Goal: Information Seeking & Learning: Check status

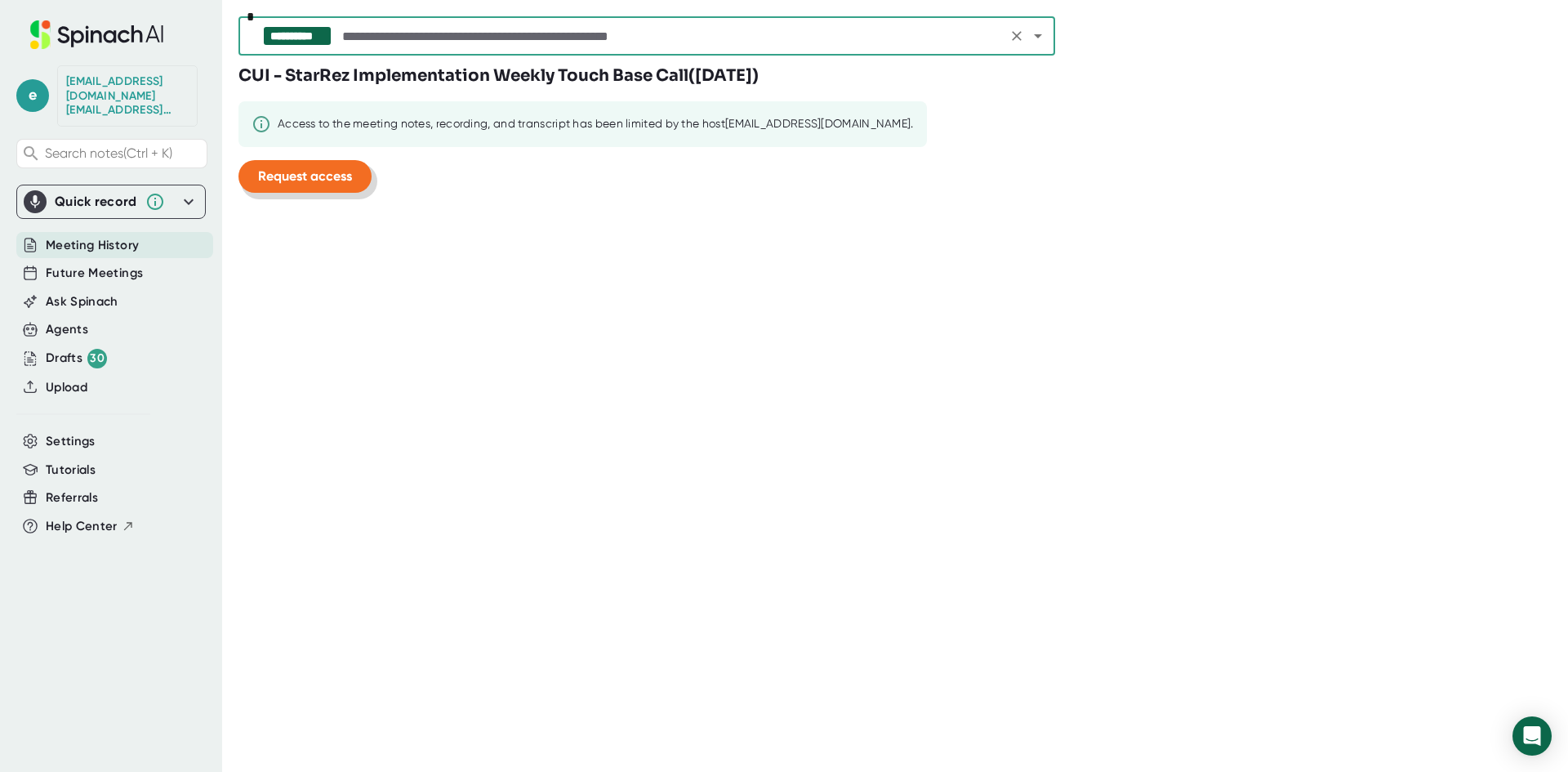
click at [306, 180] on span "Request access" at bounding box center [304, 176] width 94 height 16
click at [1038, 45] on icon "Open" at bounding box center [1038, 36] width 20 height 20
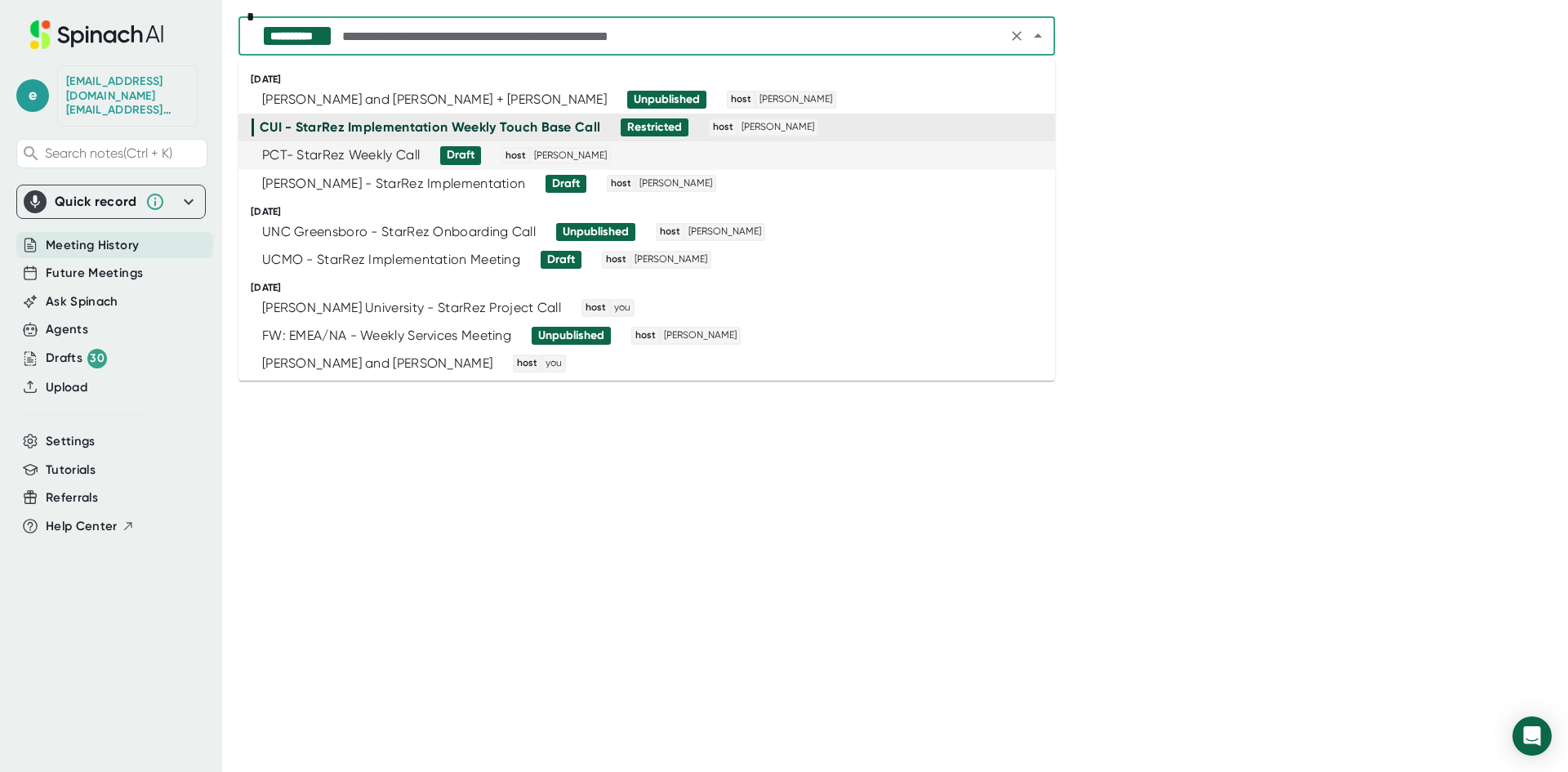
click at [635, 158] on div "PCT- StarRez Weekly Call Draft host [PERSON_NAME]" at bounding box center [640, 156] width 777 height 18
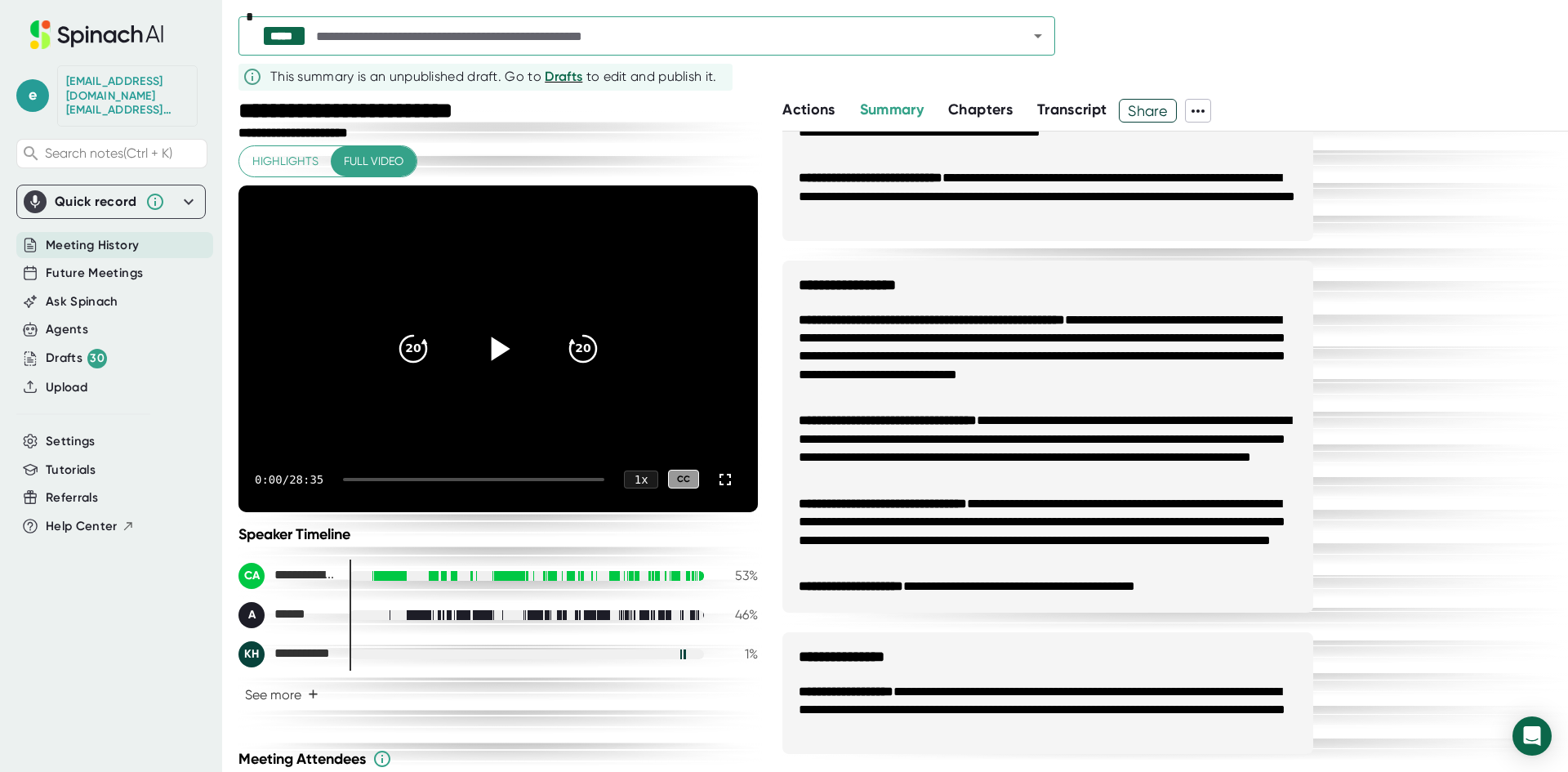
click at [493, 353] on icon at bounding box center [501, 348] width 19 height 24
click at [361, 479] on div at bounding box center [474, 479] width 262 height 3
click at [370, 479] on div at bounding box center [474, 479] width 262 height 3
click at [377, 478] on div at bounding box center [474, 479] width 262 height 3
click at [488, 356] on icon at bounding box center [498, 348] width 21 height 24
